Goal: Find specific page/section: Find specific page/section

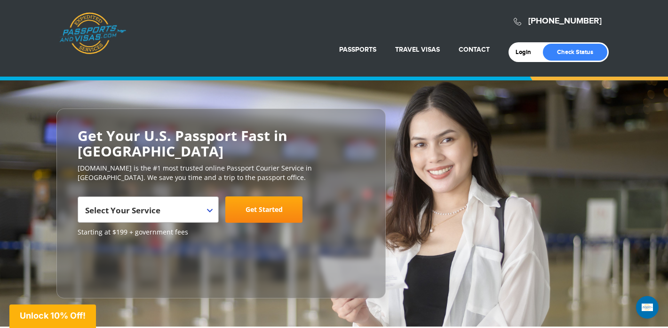
click at [178, 200] on span "Select Your Service" at bounding box center [147, 213] width 124 height 26
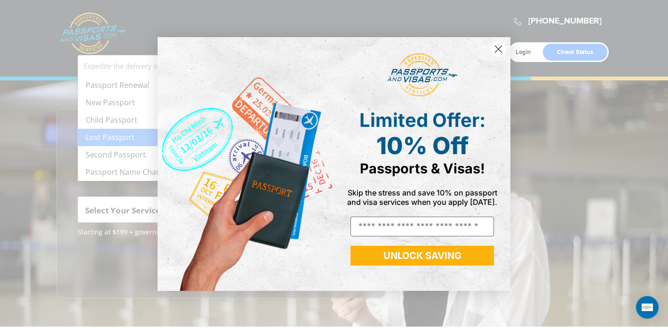
click at [492, 50] on circle "Close dialog" at bounding box center [499, 49] width 16 height 16
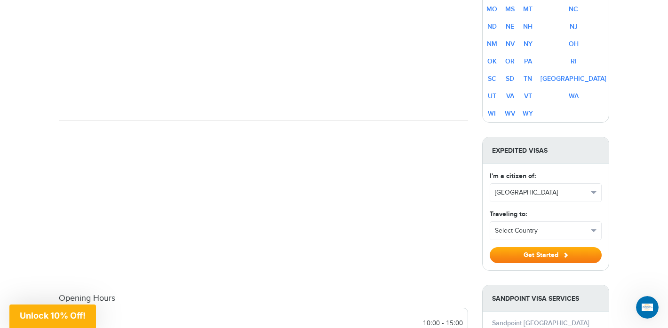
scroll to position [718, 0]
